Goal: Communication & Community: Answer question/provide support

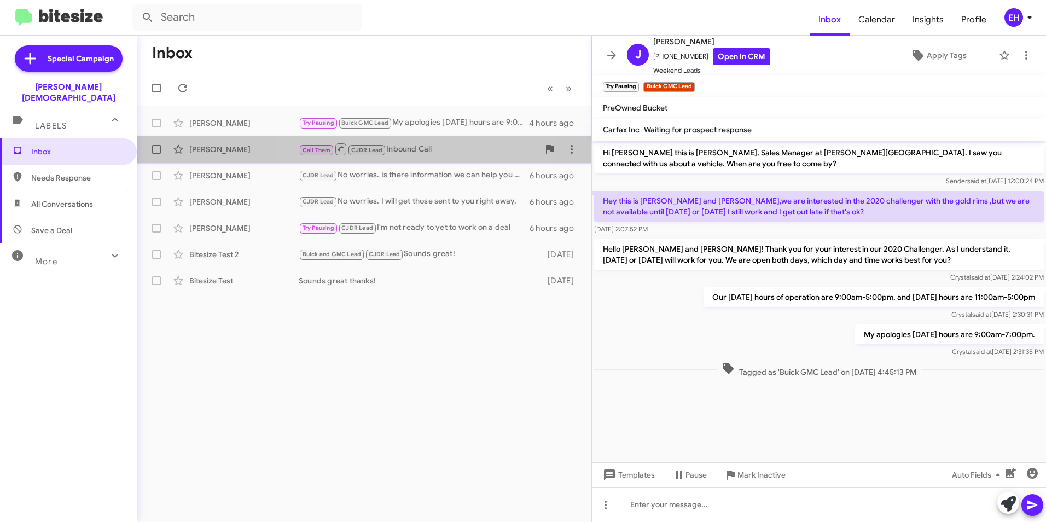
click at [414, 147] on div "Call Them CJDR Lead Inbound Call" at bounding box center [419, 149] width 240 height 14
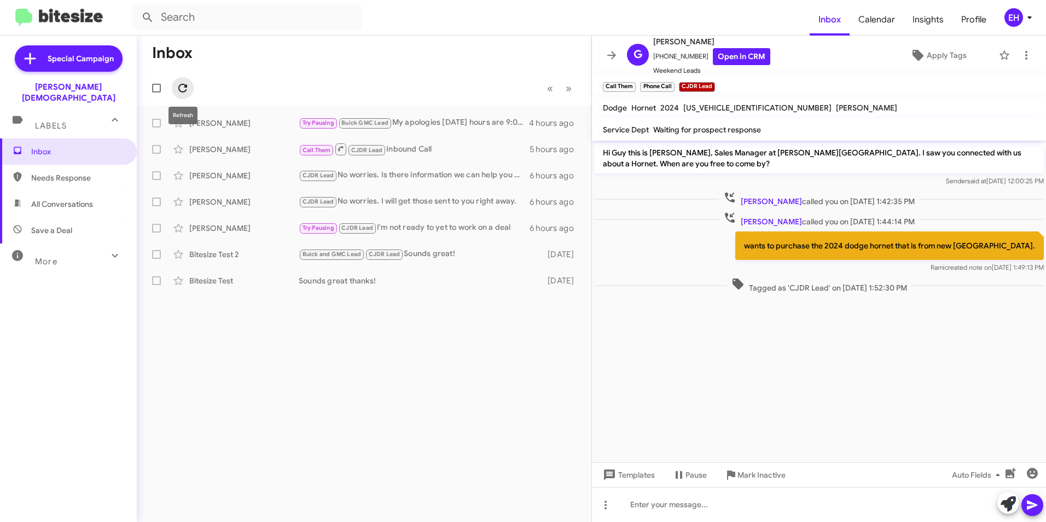
click at [176, 88] on icon at bounding box center [182, 88] width 13 height 13
